Goal: Task Accomplishment & Management: Complete application form

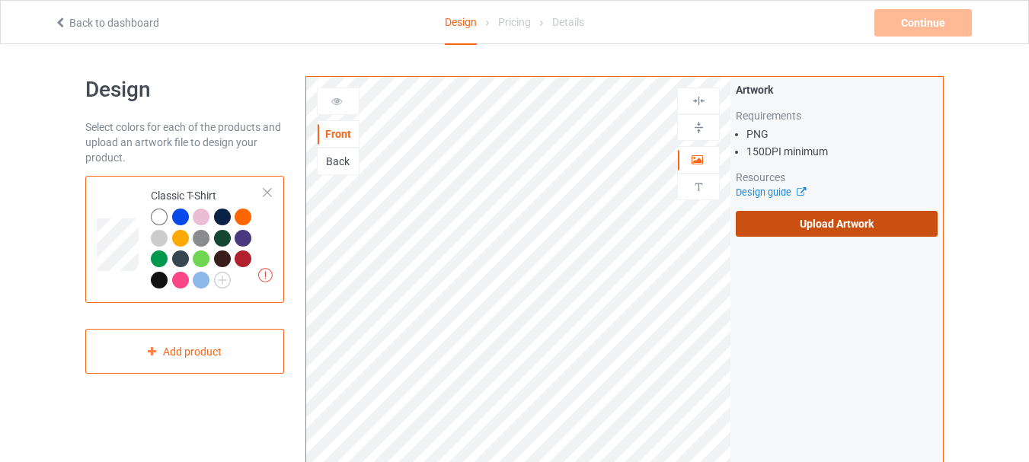
click at [809, 222] on label "Upload Artwork" at bounding box center [837, 224] width 202 height 26
click at [0, 0] on input "Upload Artwork" at bounding box center [0, 0] width 0 height 0
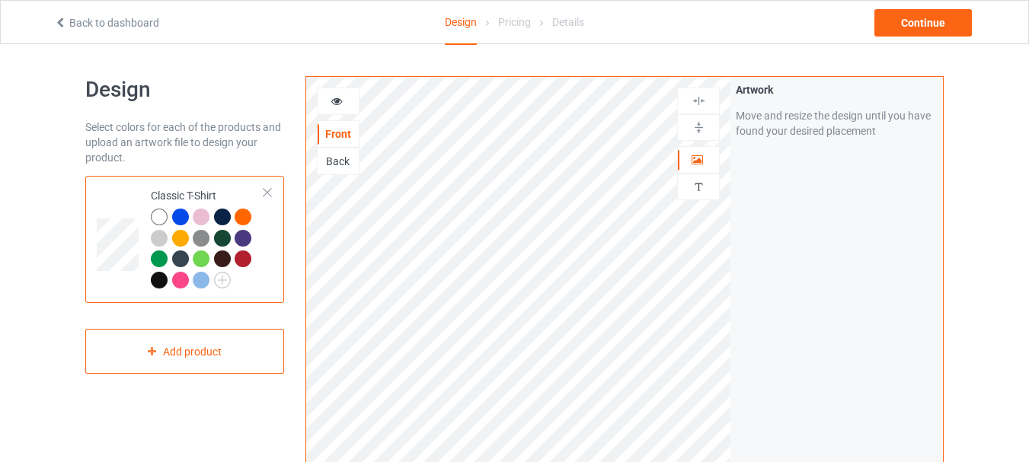
scroll to position [76, 0]
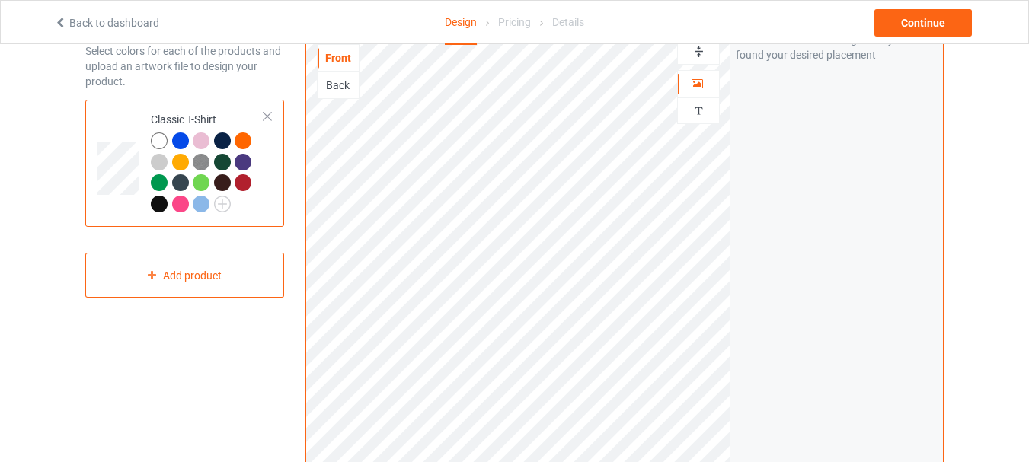
click at [696, 54] on img at bounding box center [698, 51] width 14 height 14
click at [774, 212] on div "Artwork Move and resize the design until you have found your desired placement" at bounding box center [836, 290] width 212 height 579
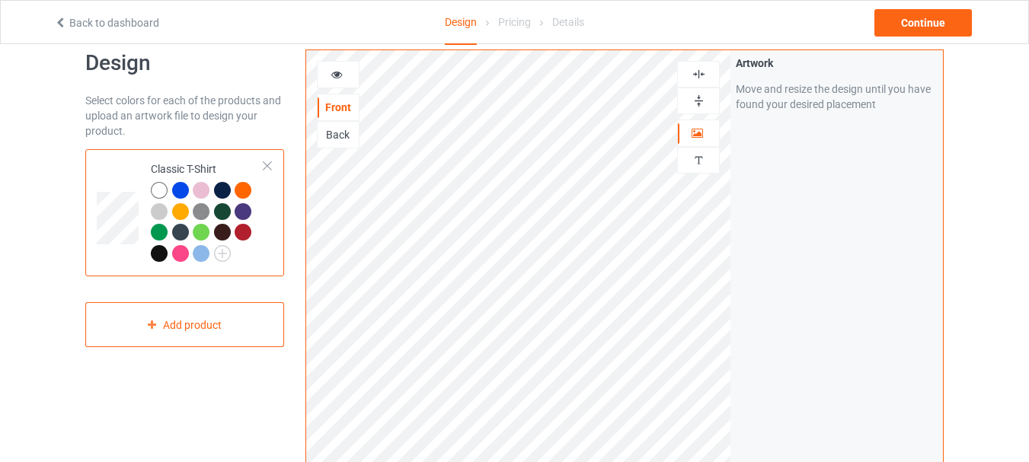
scroll to position [0, 0]
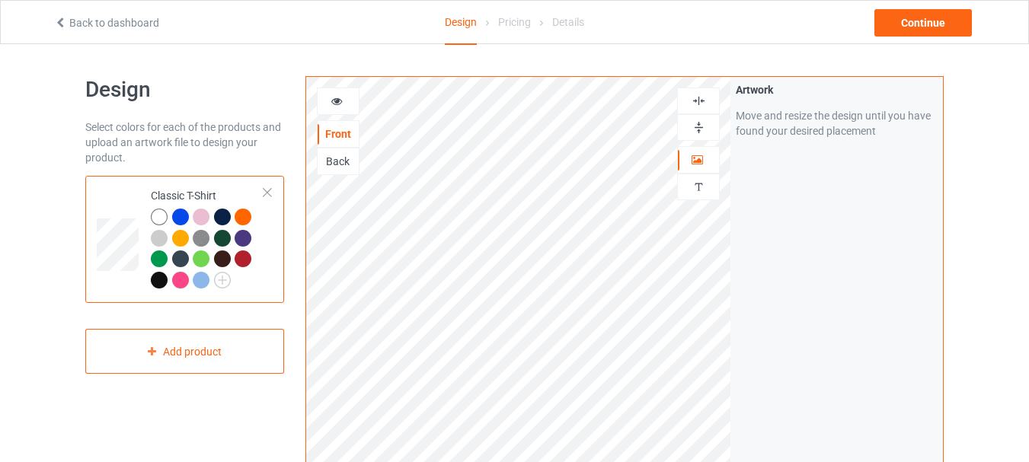
click at [697, 99] on img at bounding box center [698, 101] width 14 height 14
click at [177, 213] on div at bounding box center [180, 217] width 17 height 17
click at [158, 281] on div at bounding box center [159, 280] width 17 height 17
click at [933, 18] on div "Continue" at bounding box center [922, 22] width 97 height 27
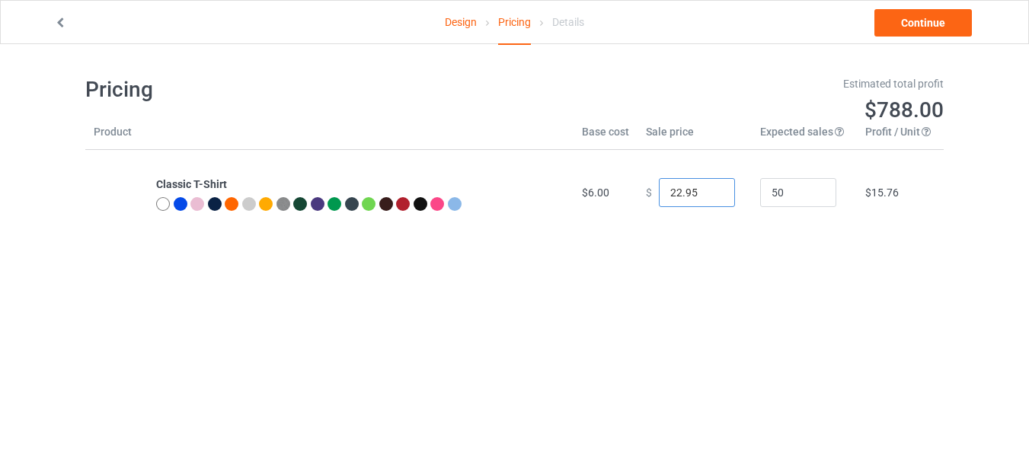
drag, startPoint x: 691, startPoint y: 199, endPoint x: 653, endPoint y: 200, distance: 38.1
click at [659, 200] on input "22.95" at bounding box center [697, 192] width 76 height 29
type input "24.99"
click at [917, 25] on link "Continue" at bounding box center [922, 22] width 97 height 27
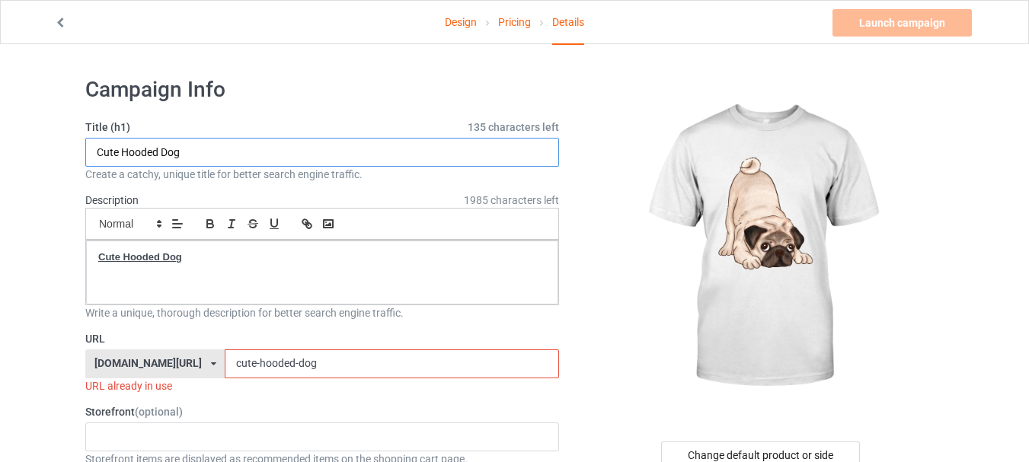
drag, startPoint x: 163, startPoint y: 154, endPoint x: 125, endPoint y: 151, distance: 38.2
click at [125, 151] on input "Cute Hooded Dog" at bounding box center [322, 152] width 474 height 29
type input "Cute Dog"
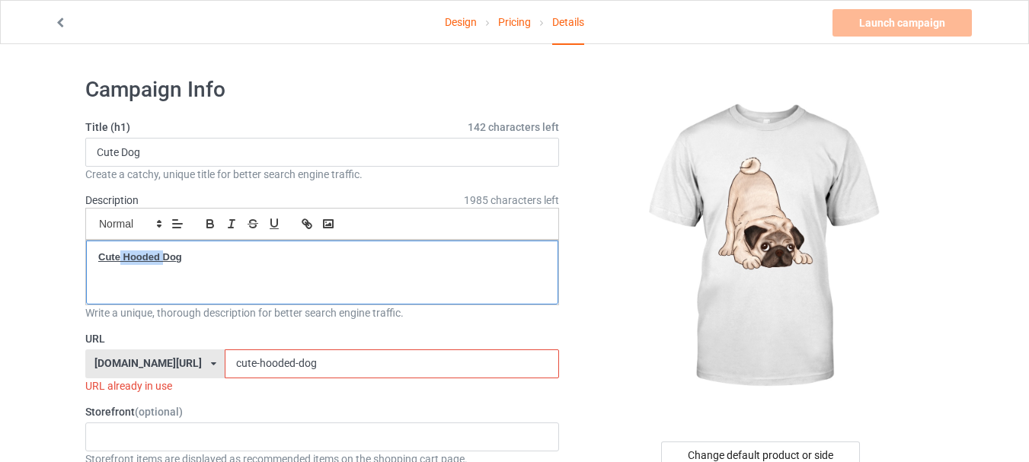
drag, startPoint x: 164, startPoint y: 255, endPoint x: 121, endPoint y: 263, distance: 43.5
click at [121, 263] on p "Cute Hooded Dog" at bounding box center [322, 258] width 448 height 14
click at [148, 262] on u "Cute Hooded Dog" at bounding box center [140, 256] width 84 height 11
drag, startPoint x: 165, startPoint y: 254, endPoint x: 126, endPoint y: 257, distance: 39.7
click at [126, 257] on u "Cute Hooded Dog" at bounding box center [140, 256] width 84 height 11
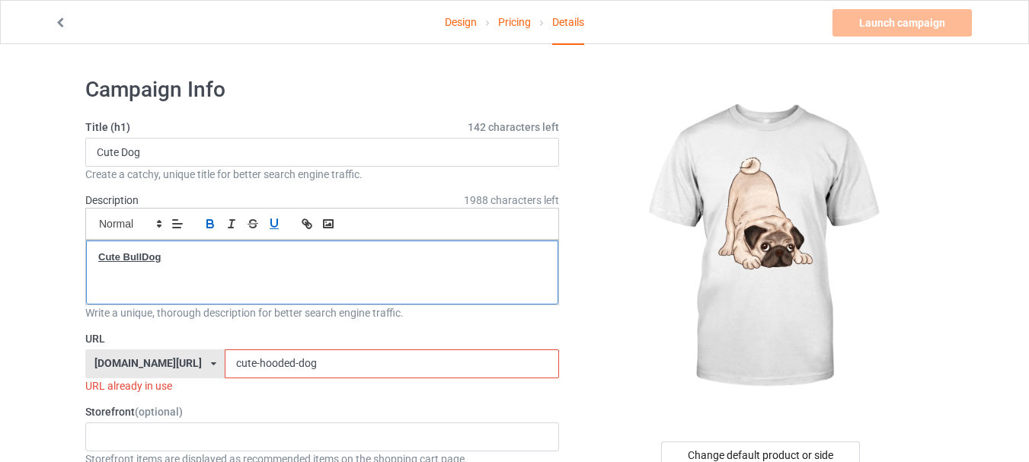
click at [148, 258] on u "Cute BullDog" at bounding box center [129, 256] width 62 height 11
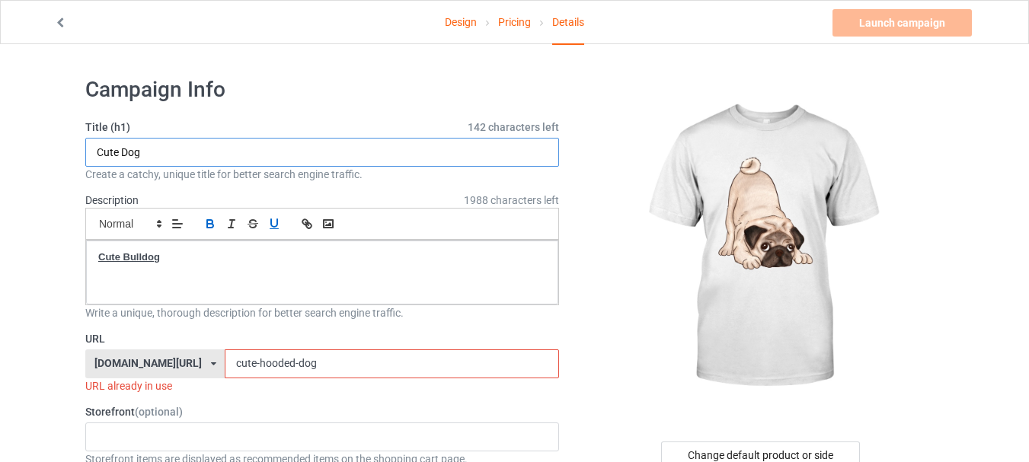
click at [128, 153] on input "Cute Dog" at bounding box center [322, 152] width 474 height 29
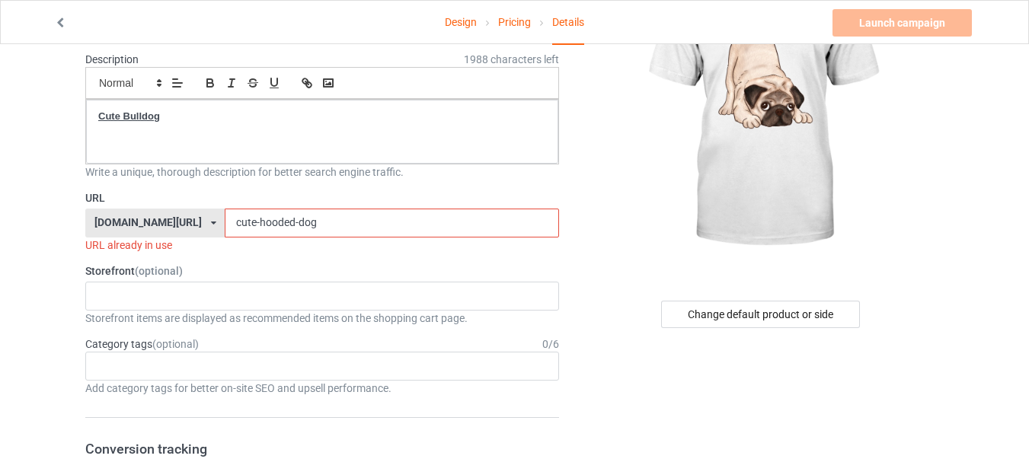
scroll to position [152, 0]
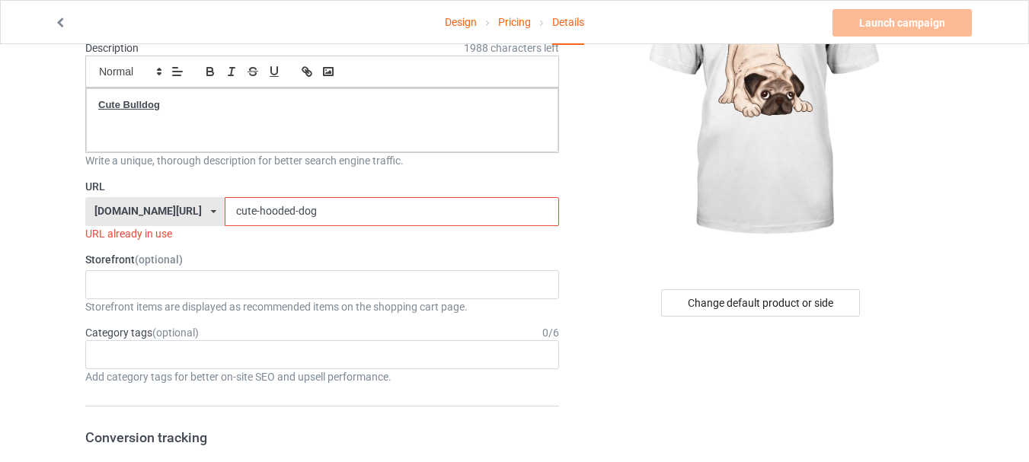
type input "Cute Bulldog"
drag, startPoint x: 239, startPoint y: 209, endPoint x: 277, endPoint y: 213, distance: 38.3
click at [277, 213] on input "cute-hooded-dog" at bounding box center [392, 211] width 334 height 29
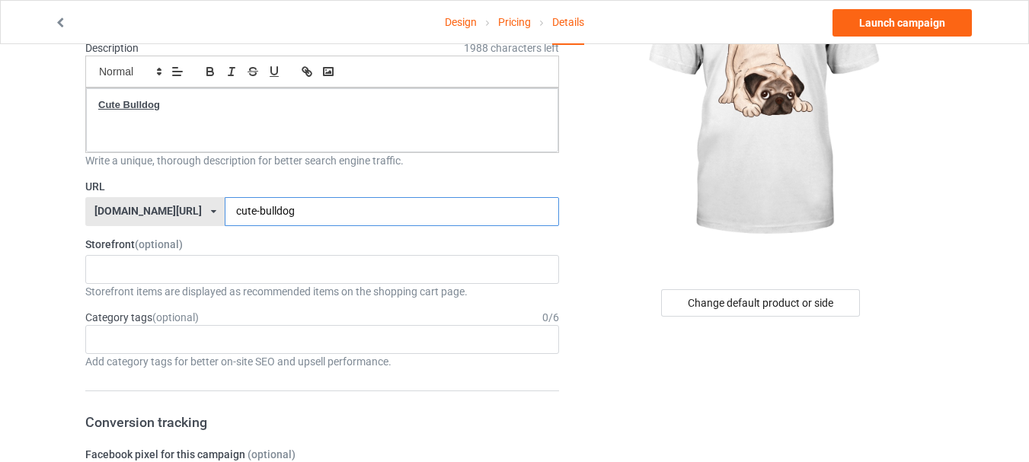
type input "cute-bulldog"
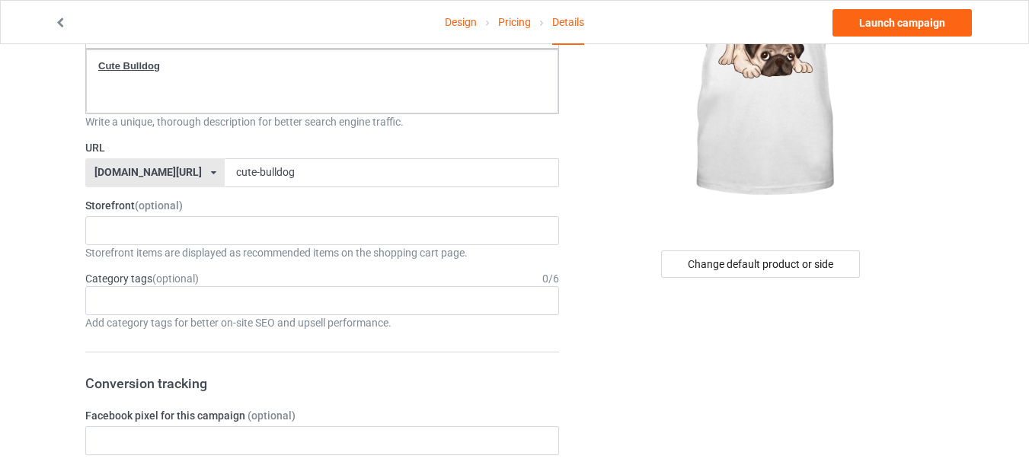
scroll to position [228, 0]
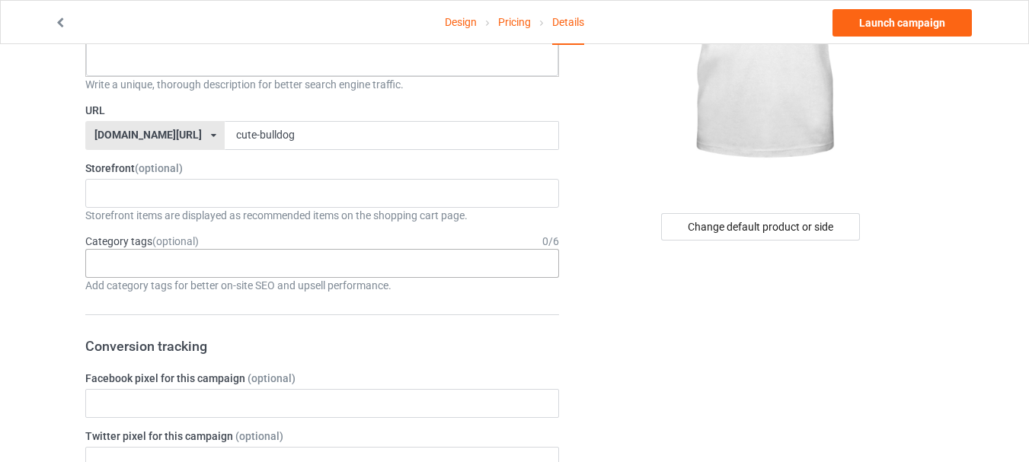
click at [215, 266] on div "Age > [DEMOGRAPHIC_DATA] > 1 Age > [DEMOGRAPHIC_DATA] Months > 1 Month Age > [D…" at bounding box center [322, 263] width 474 height 29
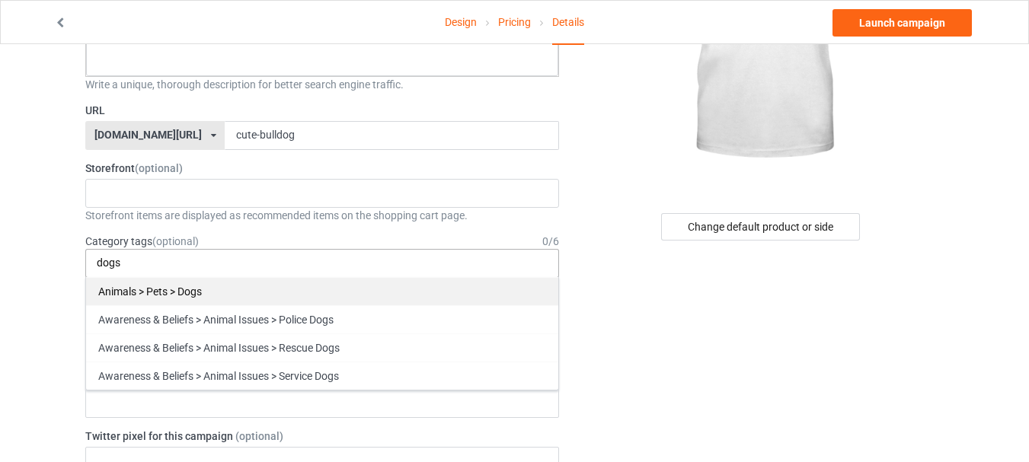
type input "dogs"
click at [212, 279] on div "Animals > Pets > Dogs" at bounding box center [322, 291] width 472 height 28
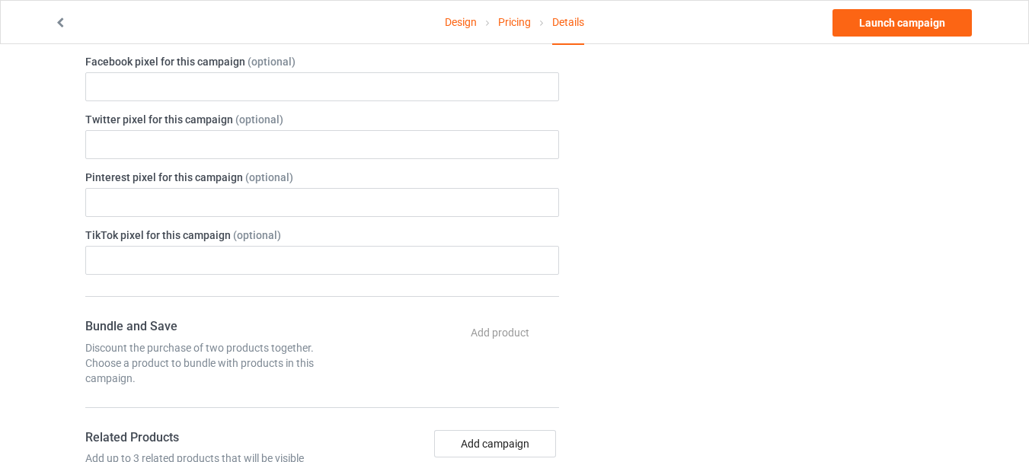
scroll to position [551, 0]
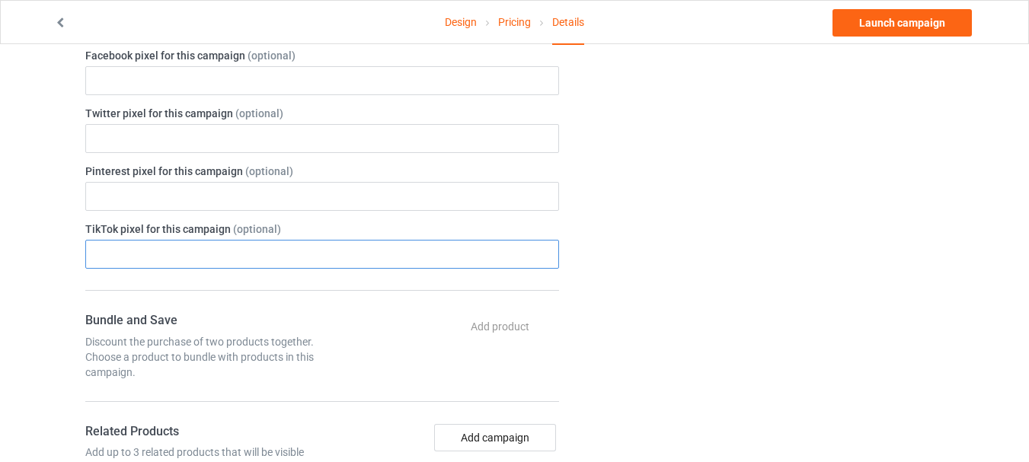
click at [238, 264] on input "text" at bounding box center [322, 254] width 474 height 29
paste input "// add this before event code to all pages where PII data postback is expected …"
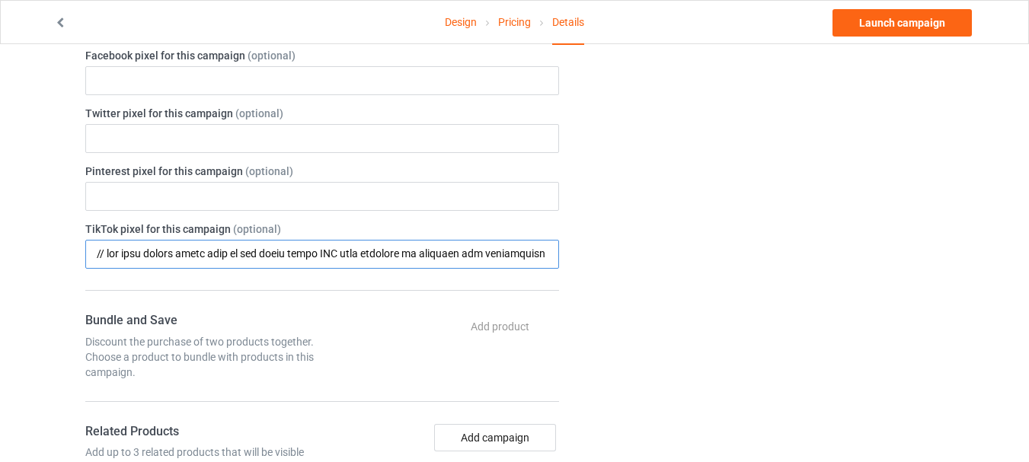
scroll to position [0, 25128]
type input "// add this before event code to all pages where PII data postback is expected …"
click at [278, 260] on input "text" at bounding box center [322, 254] width 474 height 29
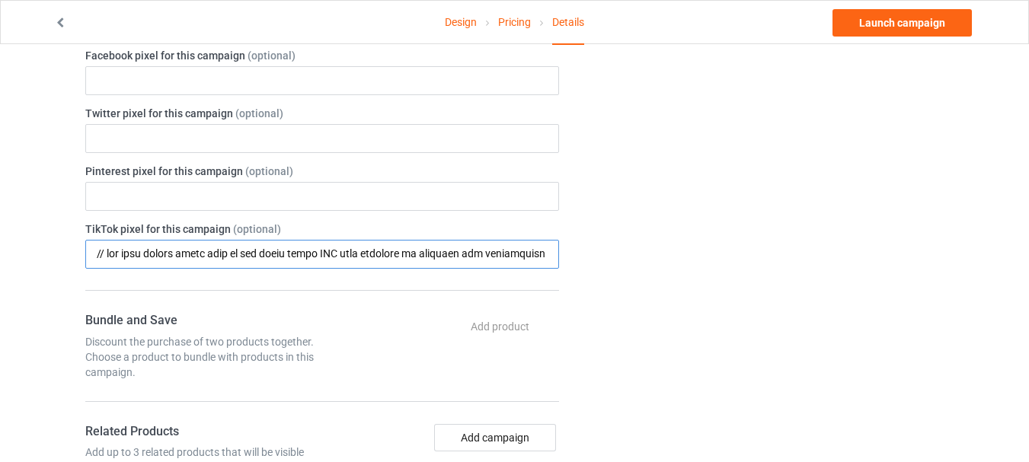
click at [278, 260] on input "text" at bounding box center [322, 254] width 474 height 29
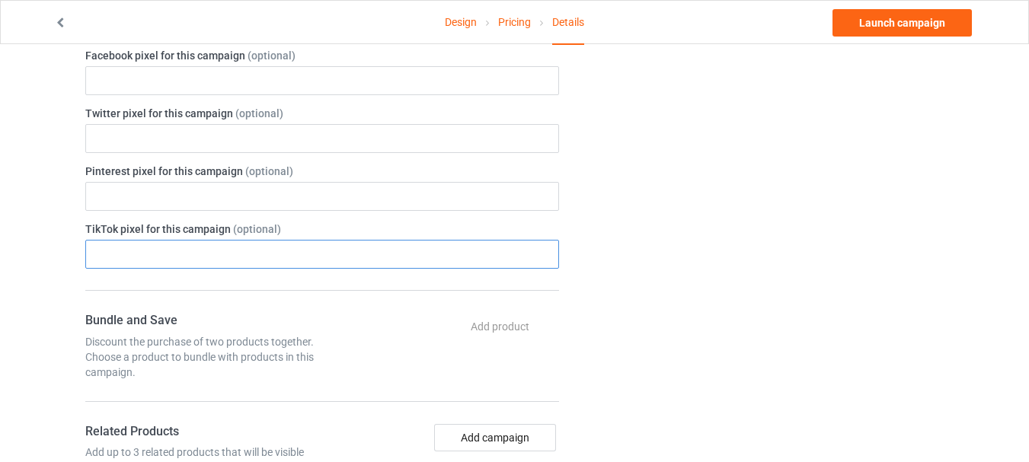
paste input "D39D0MRC77UFKOQ7L11G"
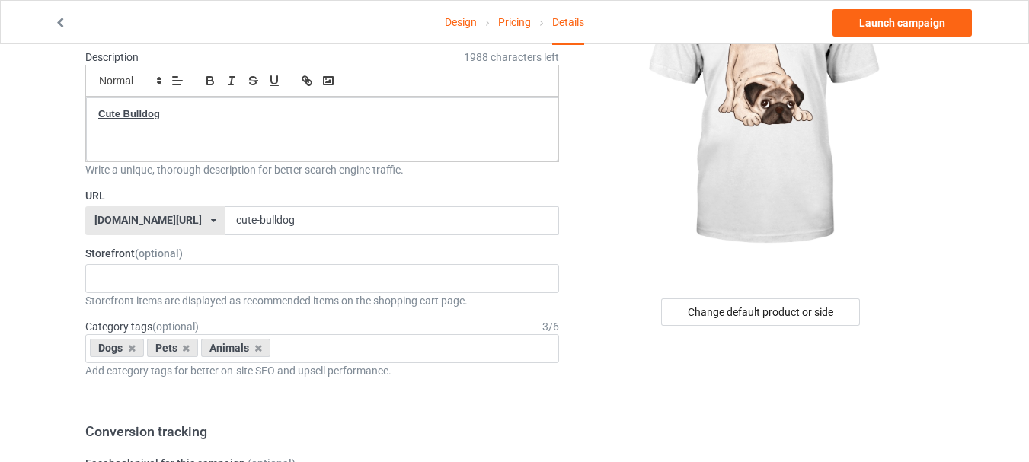
scroll to position [551, 0]
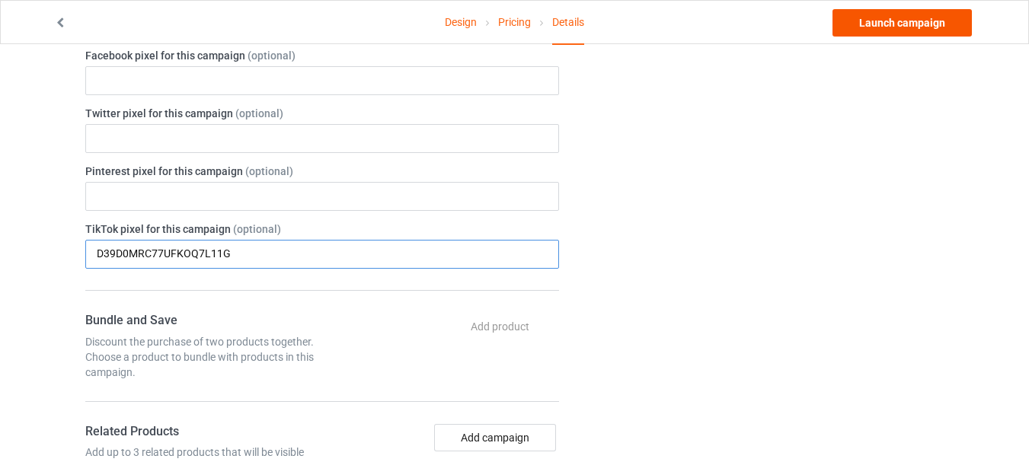
type input "D39D0MRC77UFKOQ7L11G"
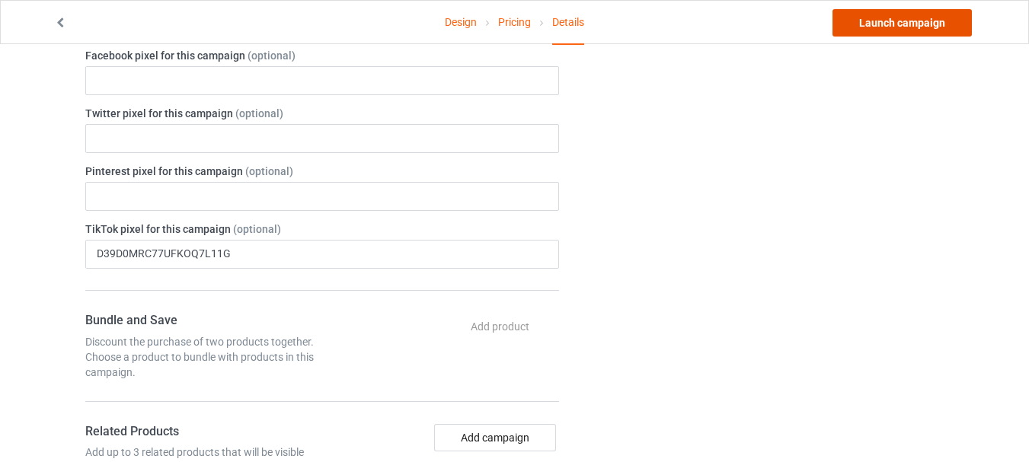
click at [930, 14] on link "Launch campaign" at bounding box center [901, 22] width 139 height 27
